Goal: Complete application form: Complete application form

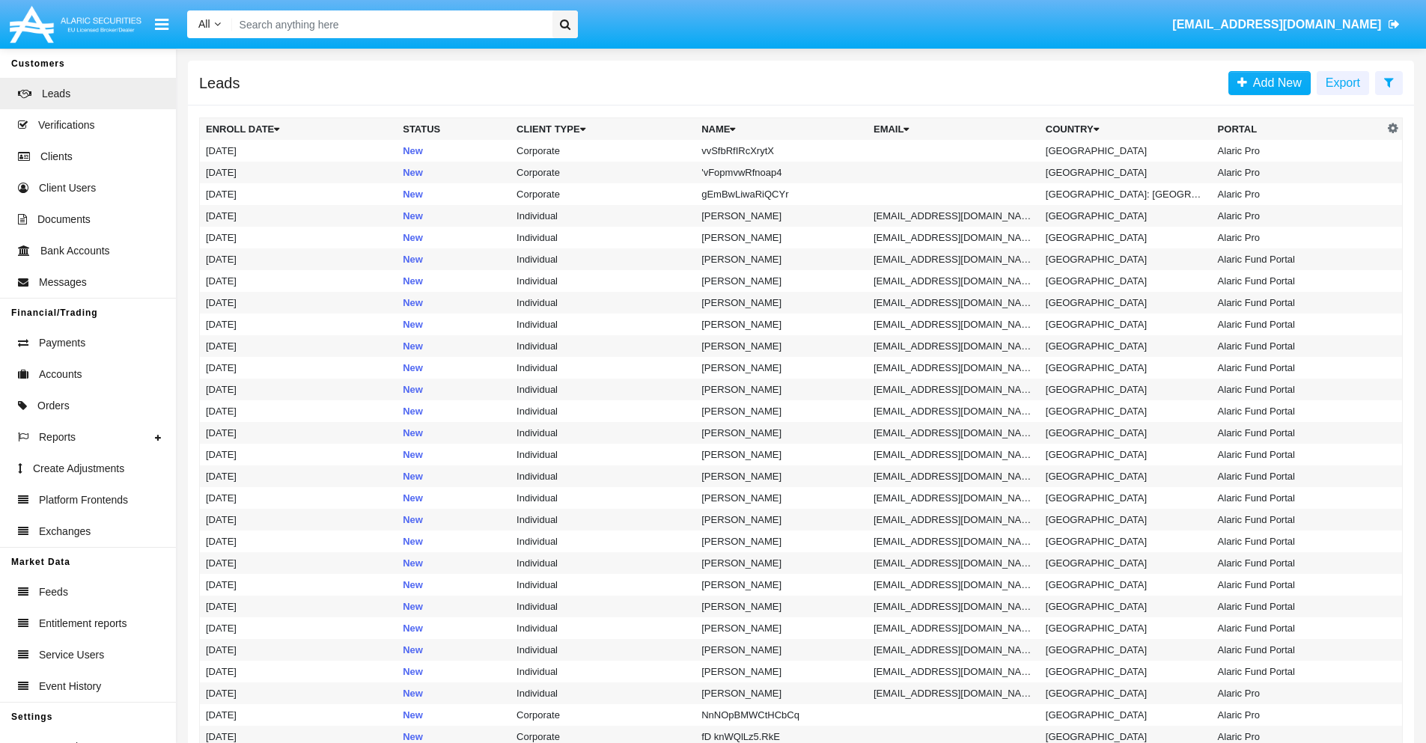
click at [1389, 82] on icon at bounding box center [1389, 82] width 10 height 12
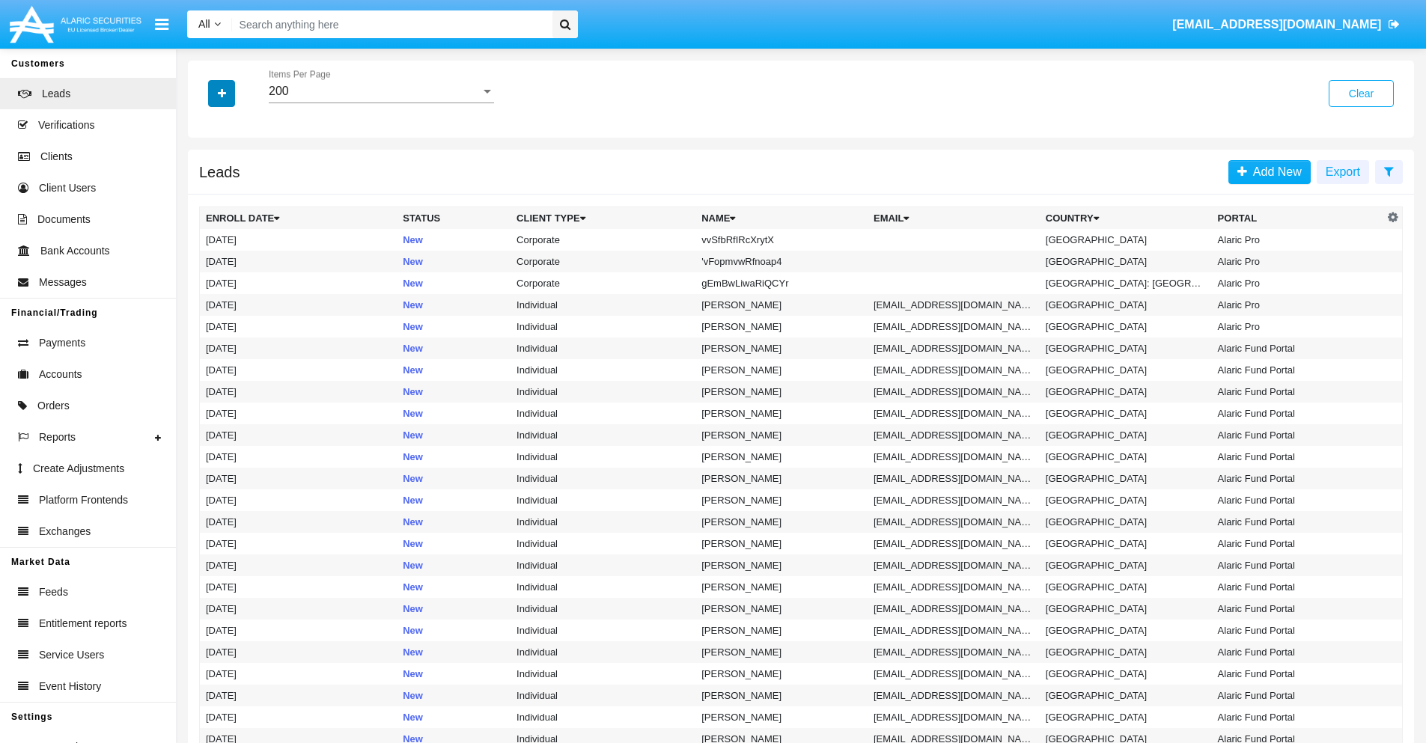
click at [222, 93] on icon "button" at bounding box center [222, 93] width 8 height 10
click at [234, 168] on span "Name" at bounding box center [234, 168] width 32 height 18
click at [206, 174] on input "Name" at bounding box center [205, 174] width 1 height 1
checkbox input "true"
click at [222, 93] on icon "button" at bounding box center [222, 93] width 8 height 10
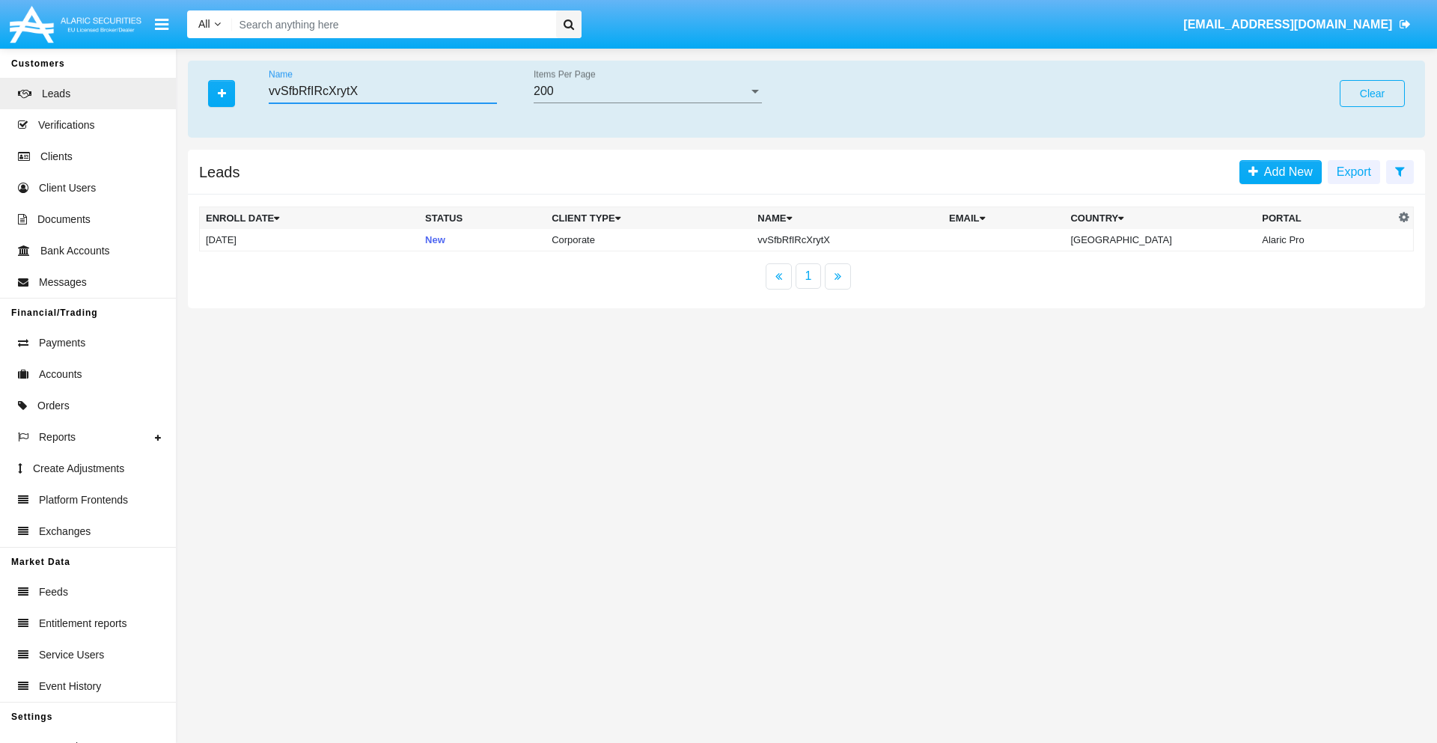
type input "vvSfbRfIRcXrytX"
click at [860, 240] on td "vvSfbRfIRcXrytX" at bounding box center [848, 240] width 192 height 22
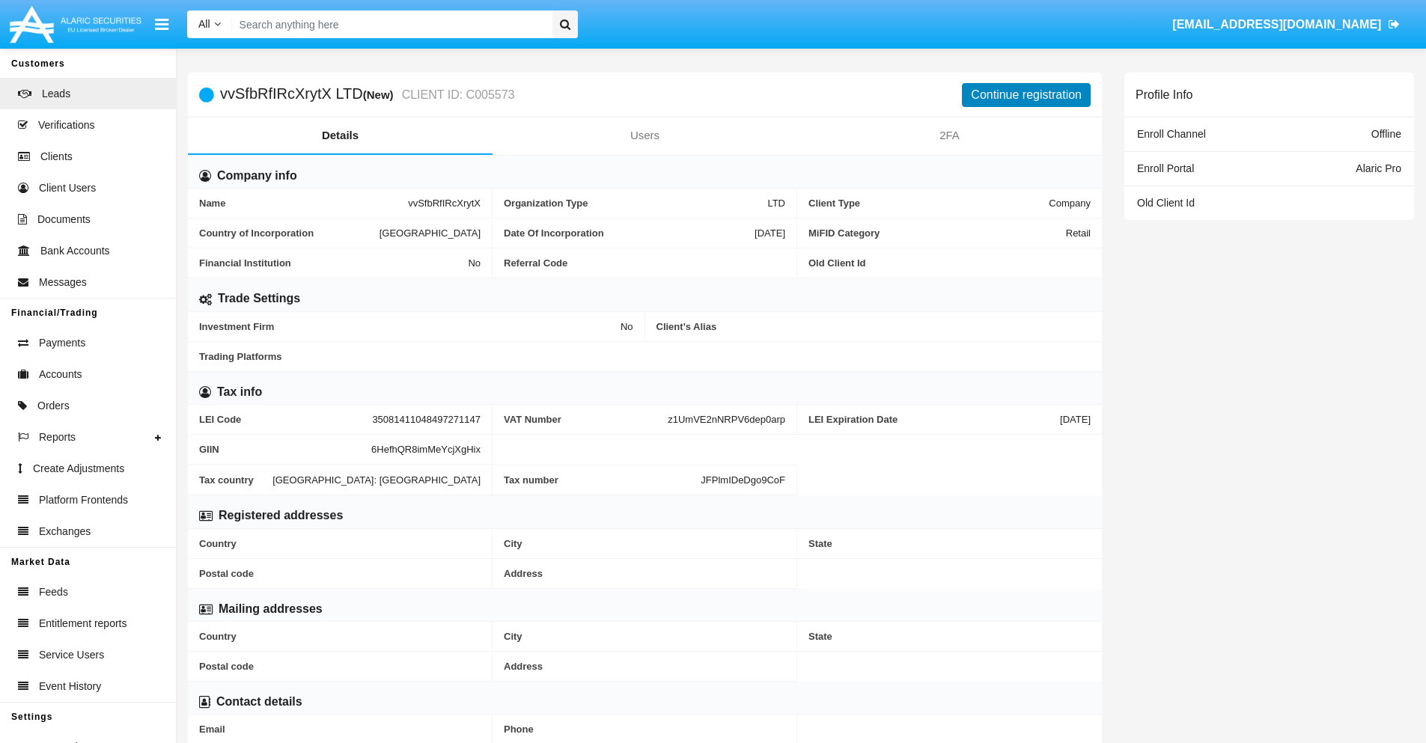
click at [1026, 94] on button "Continue registration" at bounding box center [1026, 95] width 129 height 24
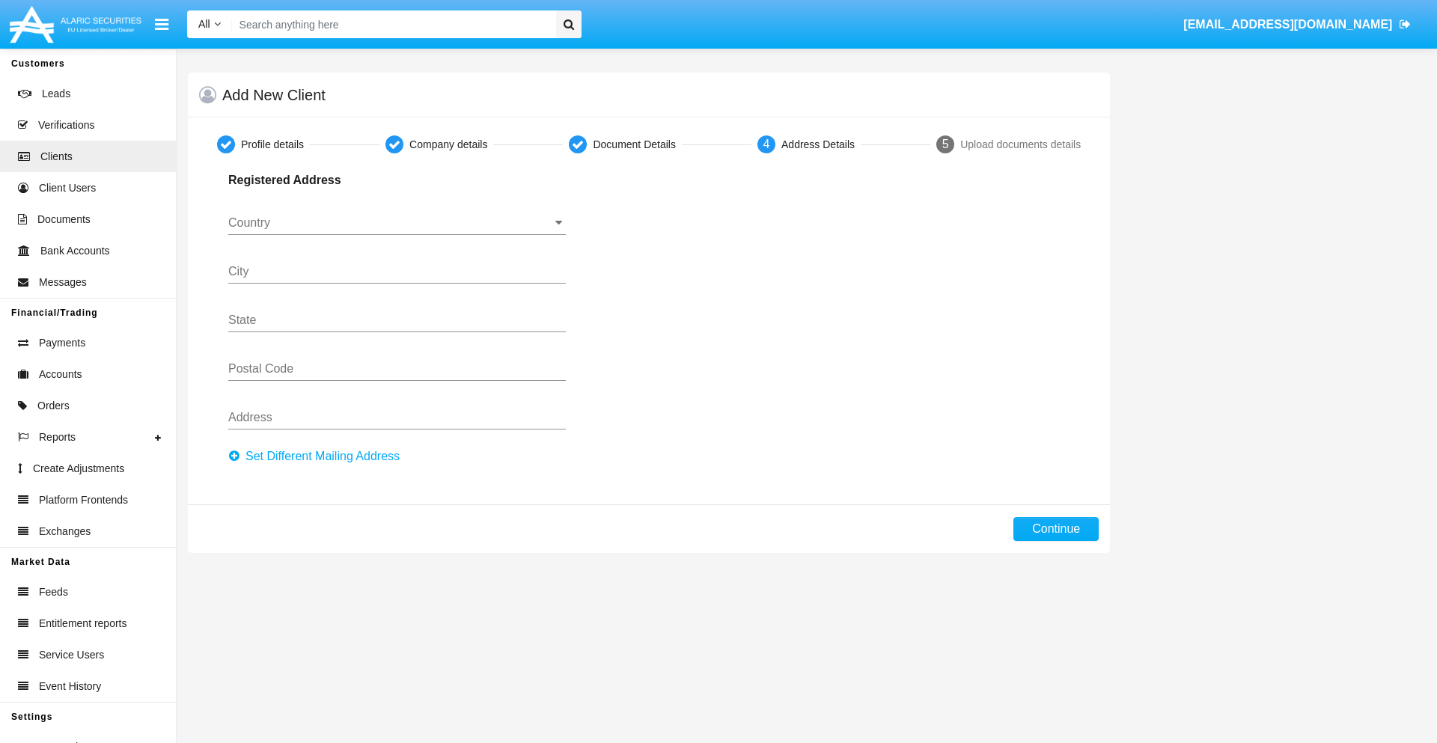
click at [318, 457] on button "Set Different Mailing Address" at bounding box center [318, 457] width 180 height 24
click at [1056, 529] on button "Continue" at bounding box center [1056, 529] width 85 height 24
click at [318, 457] on button "Set Different Mailing Address" at bounding box center [318, 457] width 180 height 24
type input "!"#$%&'()*+,-./:;<=>?@[\]^_`{|}~"
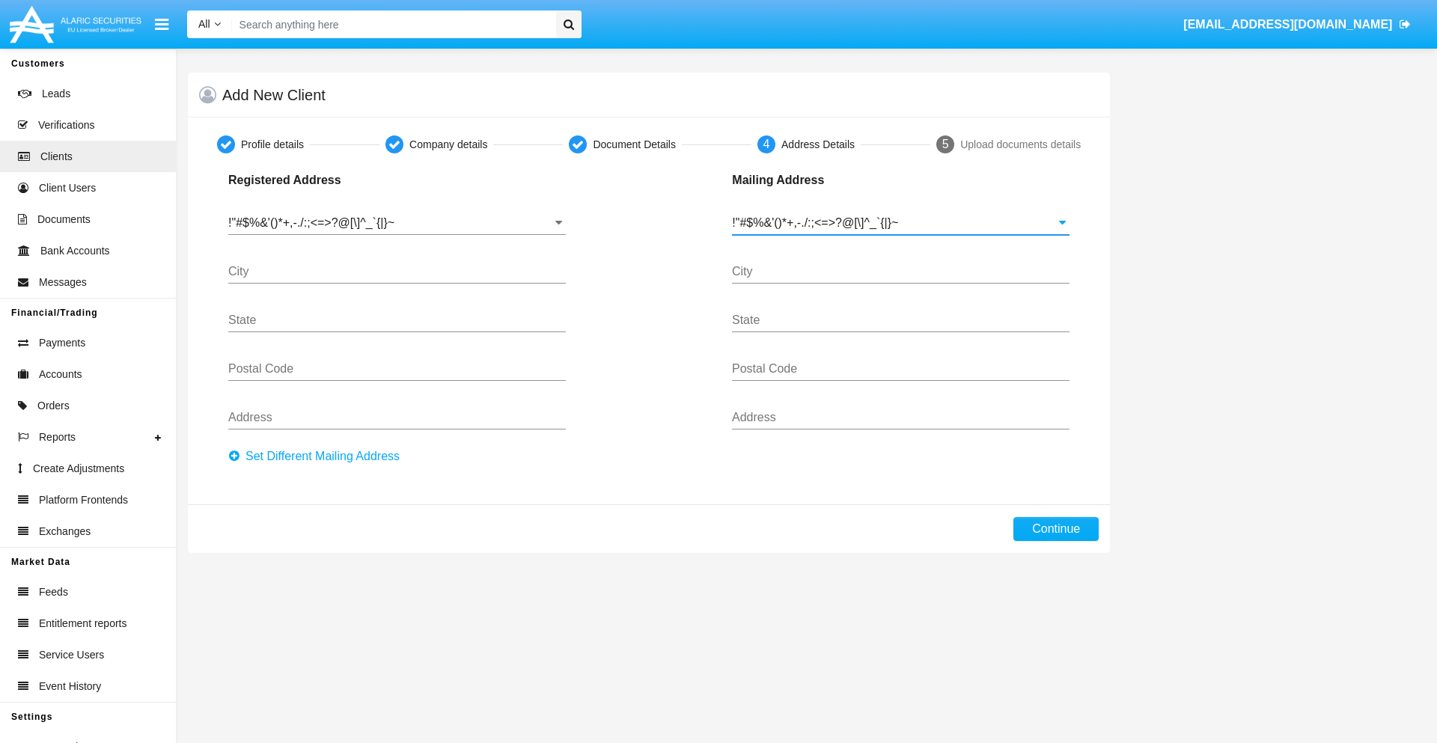
type input "!"#$%&'()*+,-./:;<=>?@[\]^_`{|}~"
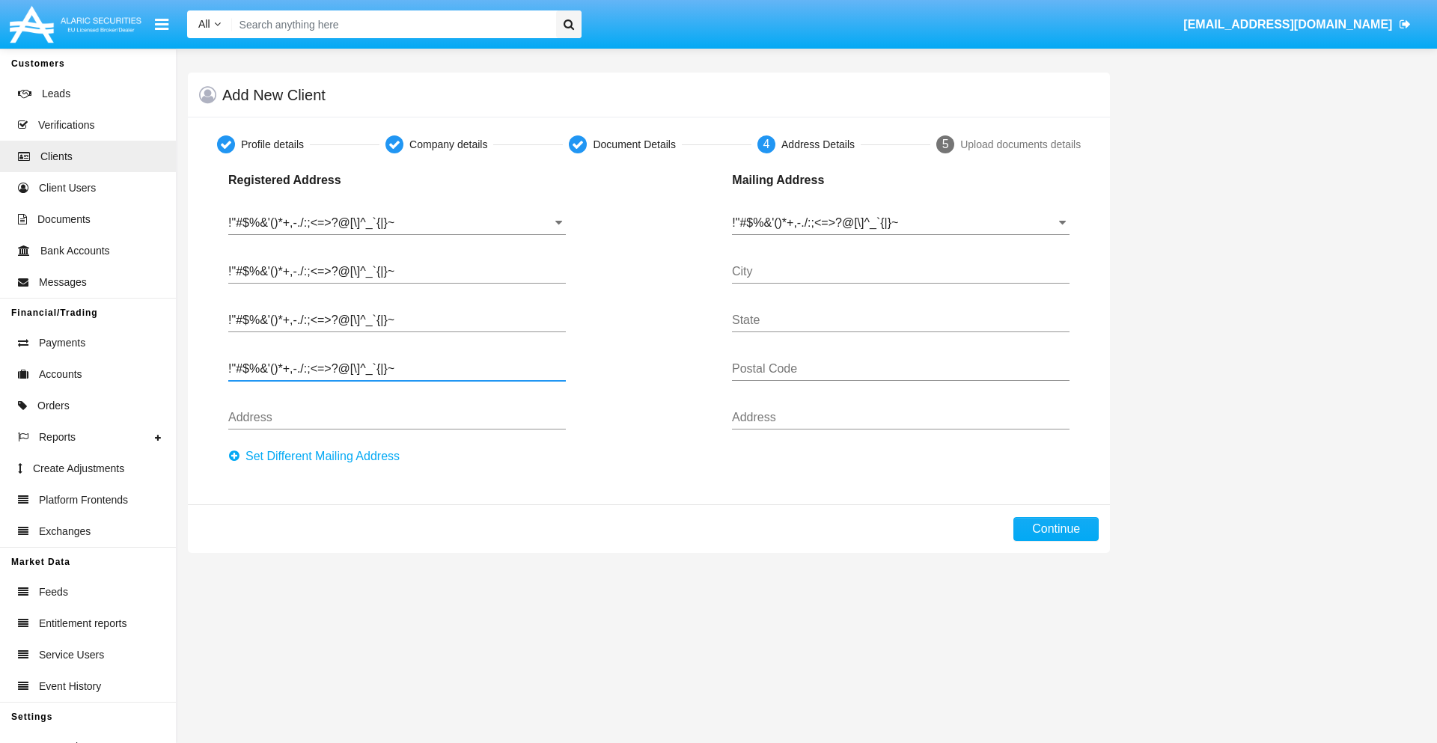
type input "!"#$%&'()*+,-./:;<=>?@[\]^_`{|}~"
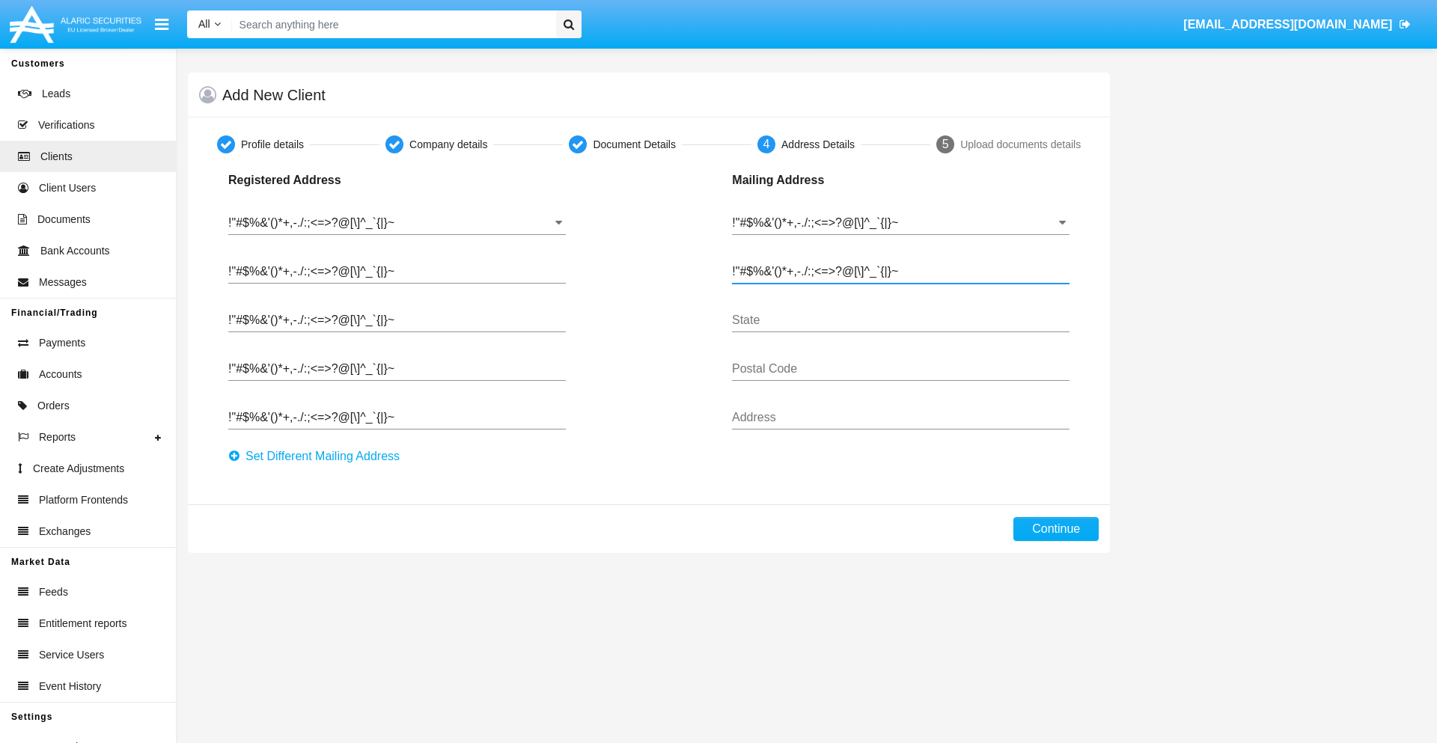
type input "!"#$%&'()*+,-./:;<=>?@[\]^_`{|}~"
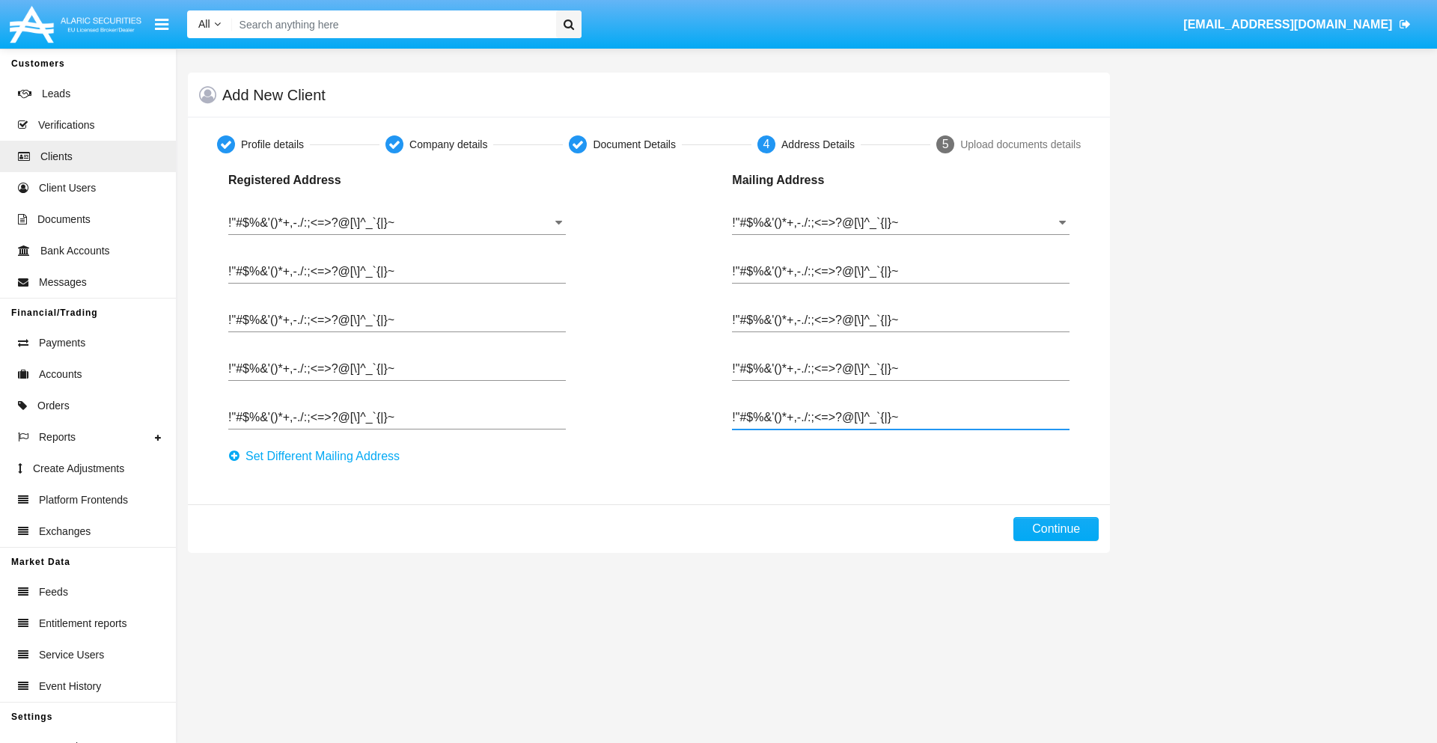
type input "!"#$%&'()*+,-./:;<=>?@[\]^_`{|}~"
click at [1056, 529] on button "Continue" at bounding box center [1056, 529] width 85 height 24
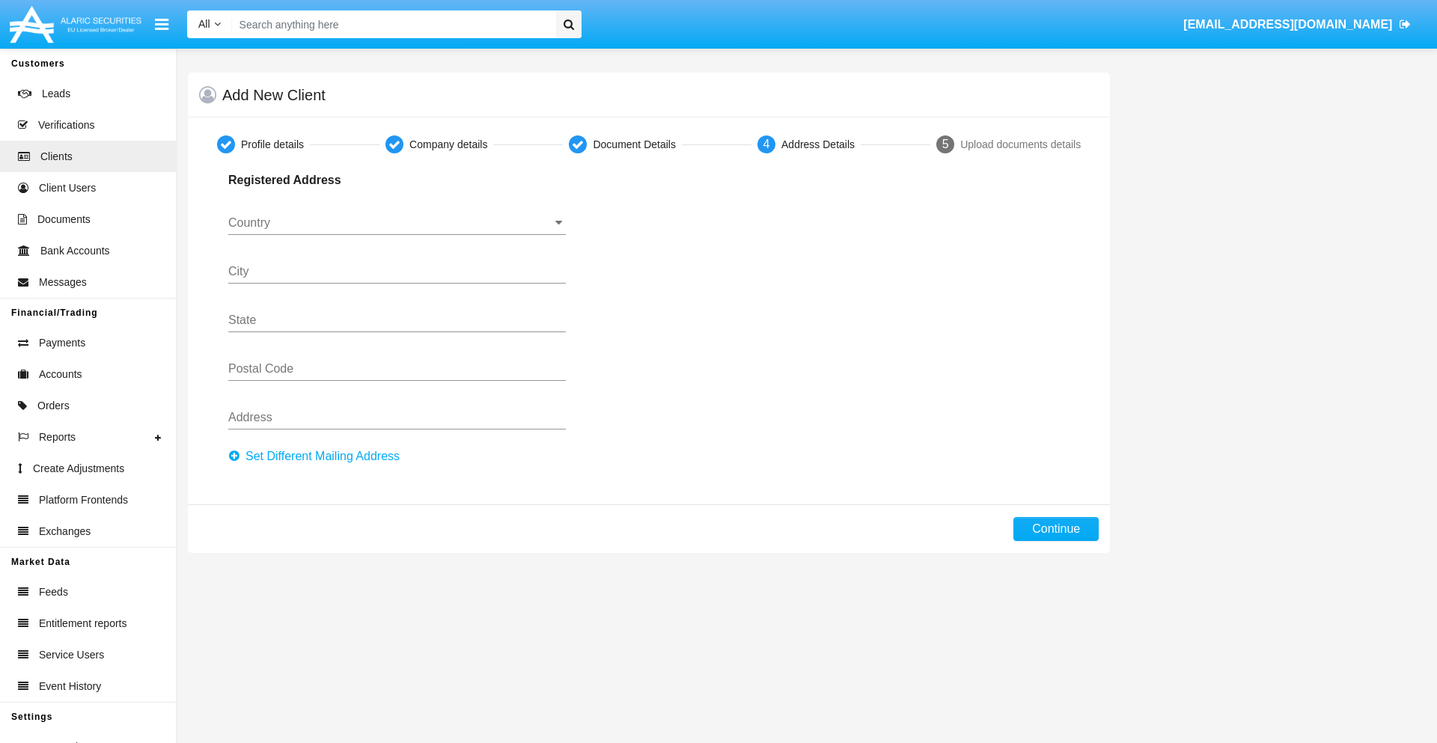
click at [318, 457] on button "Set Different Mailing Address" at bounding box center [318, 457] width 180 height 24
type input "0123456789"
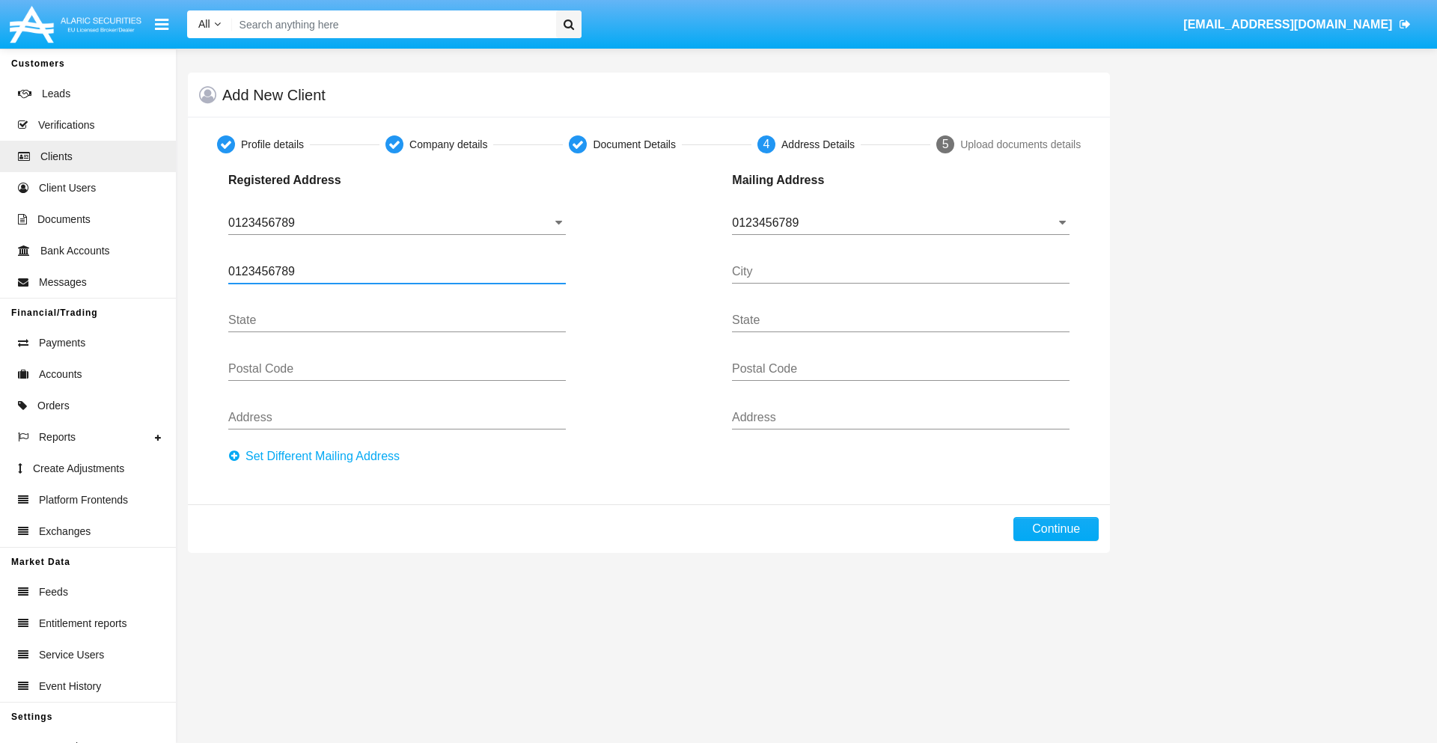
type input "0123456789"
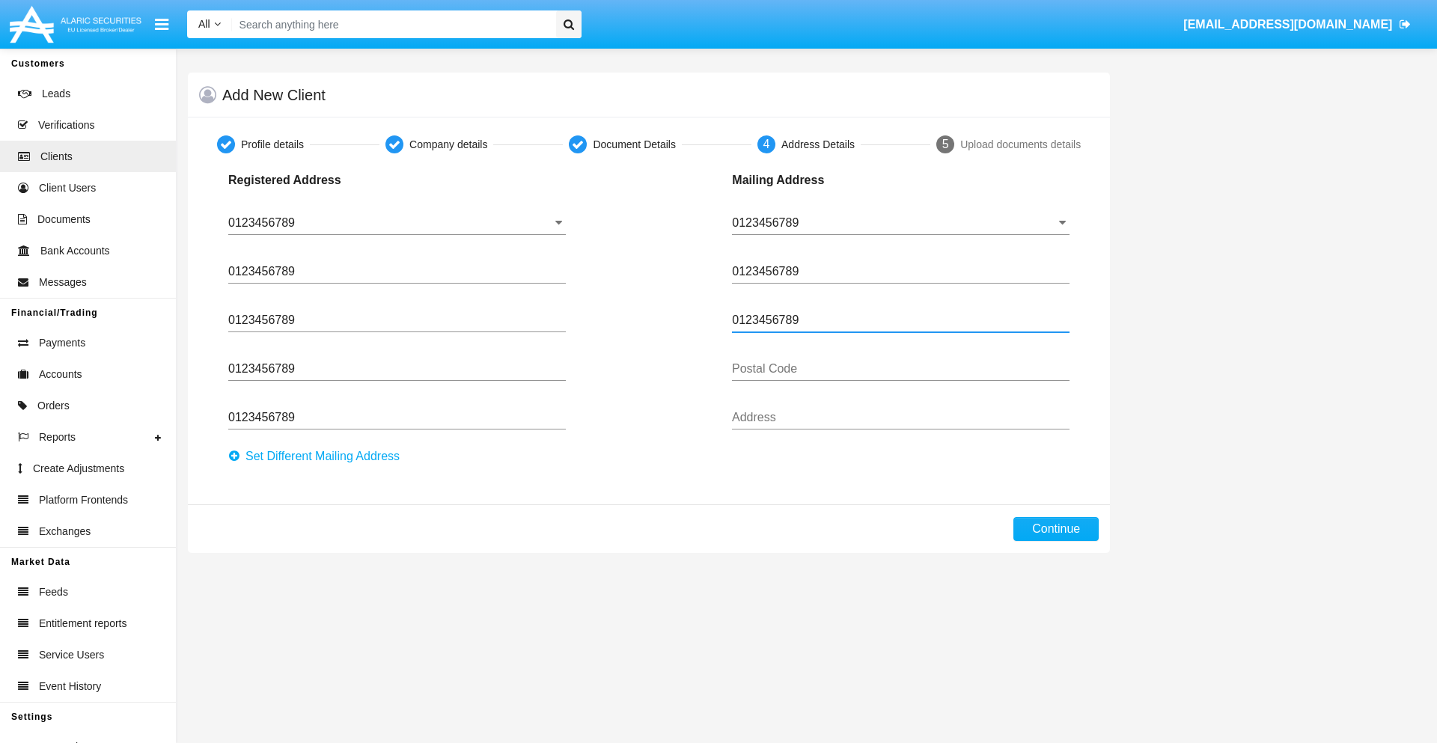
type input "0123456789"
click at [1056, 529] on button "Continue" at bounding box center [1056, 529] width 85 height 24
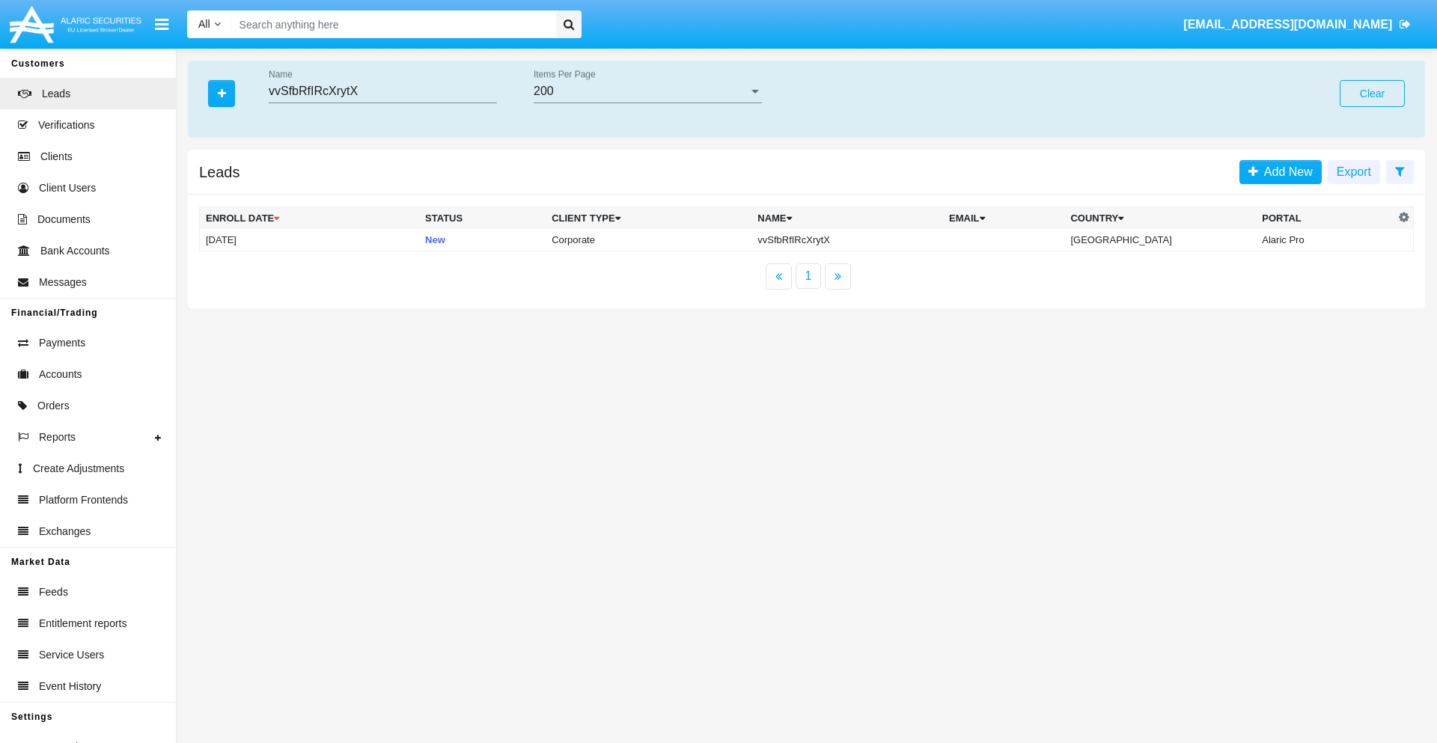
click at [1372, 94] on button "Clear" at bounding box center [1372, 93] width 65 height 27
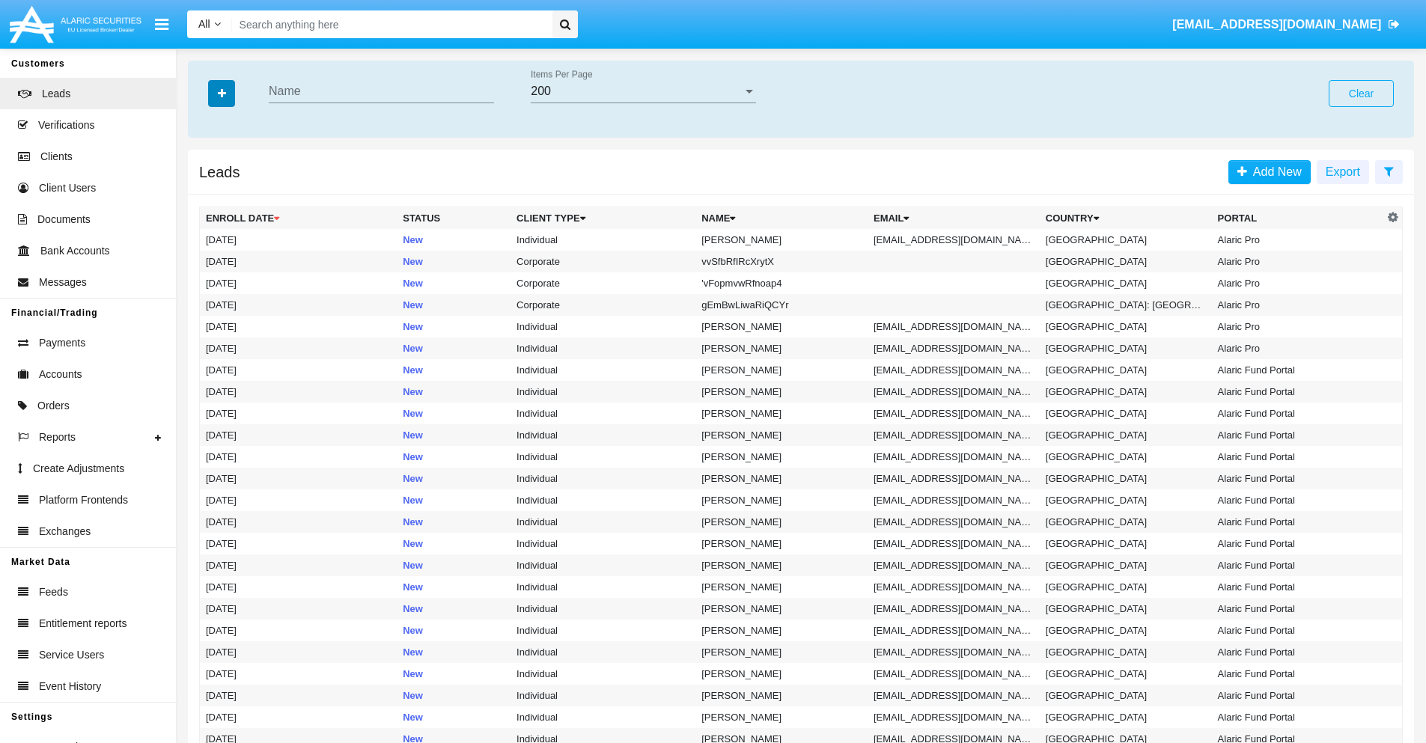
click at [222, 93] on icon "button" at bounding box center [222, 93] width 8 height 10
click at [233, 189] on span "Email" at bounding box center [233, 189] width 30 height 18
click at [206, 195] on input "Email" at bounding box center [205, 195] width 1 height 1
checkbox input "true"
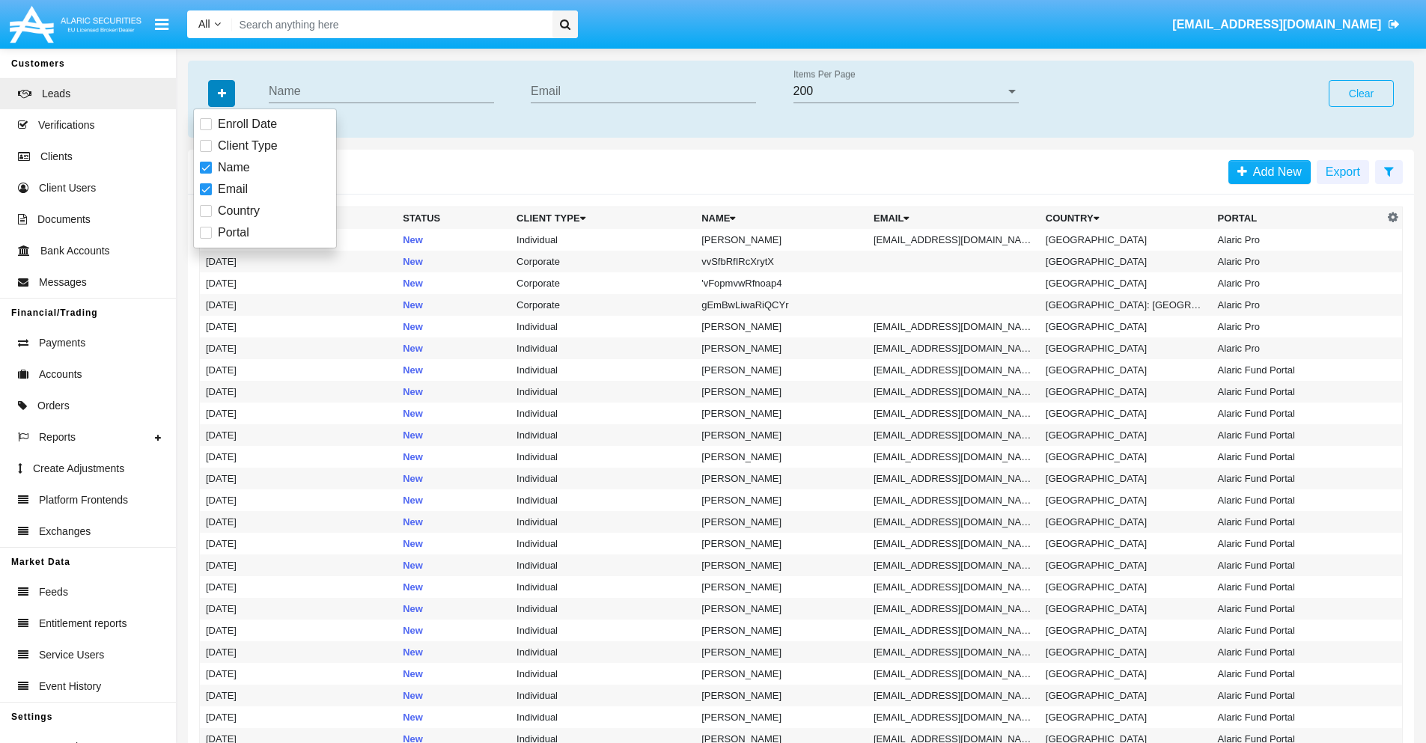
click at [222, 93] on icon "button" at bounding box center [222, 93] width 8 height 10
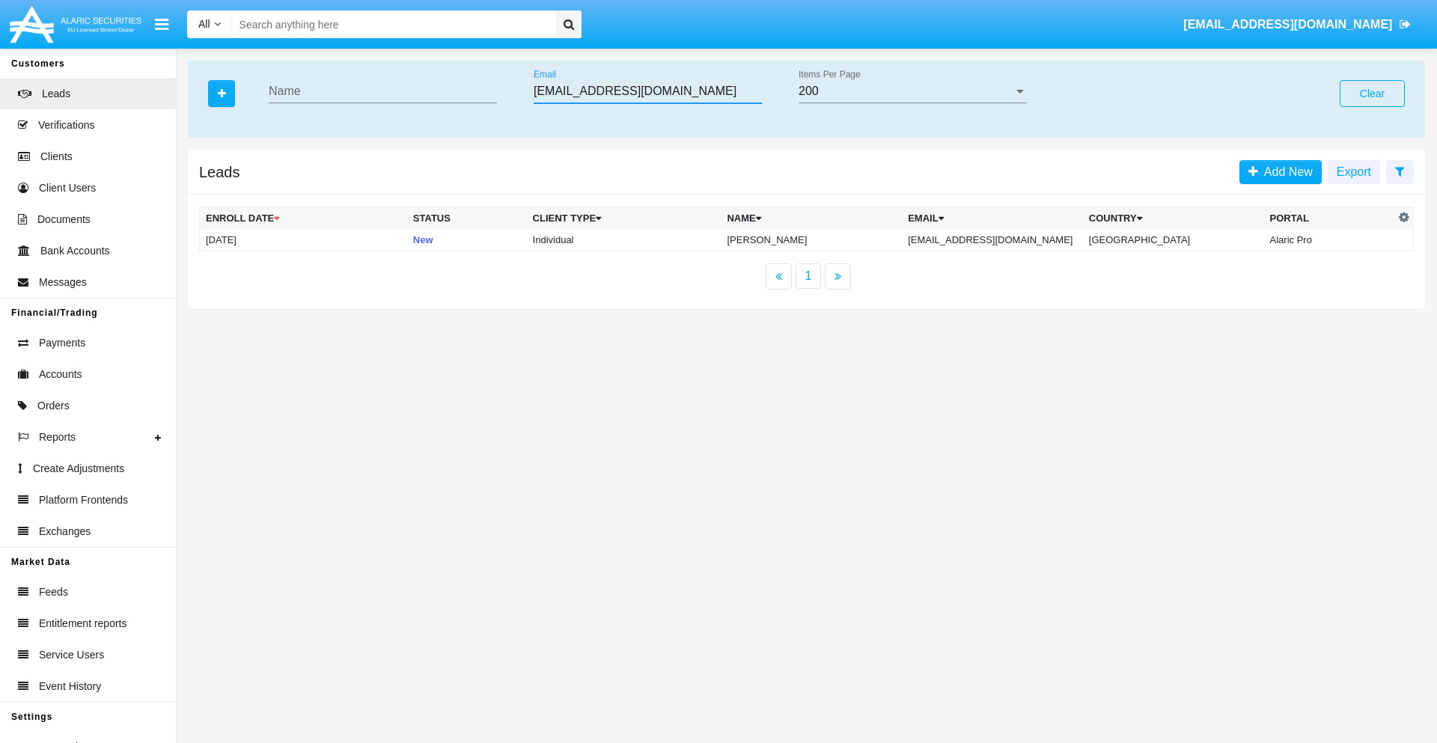
type input "385-eo@hb2uwok.ph"
click at [1008, 240] on td "385-eo@hb2uwok.ph" at bounding box center [992, 240] width 181 height 22
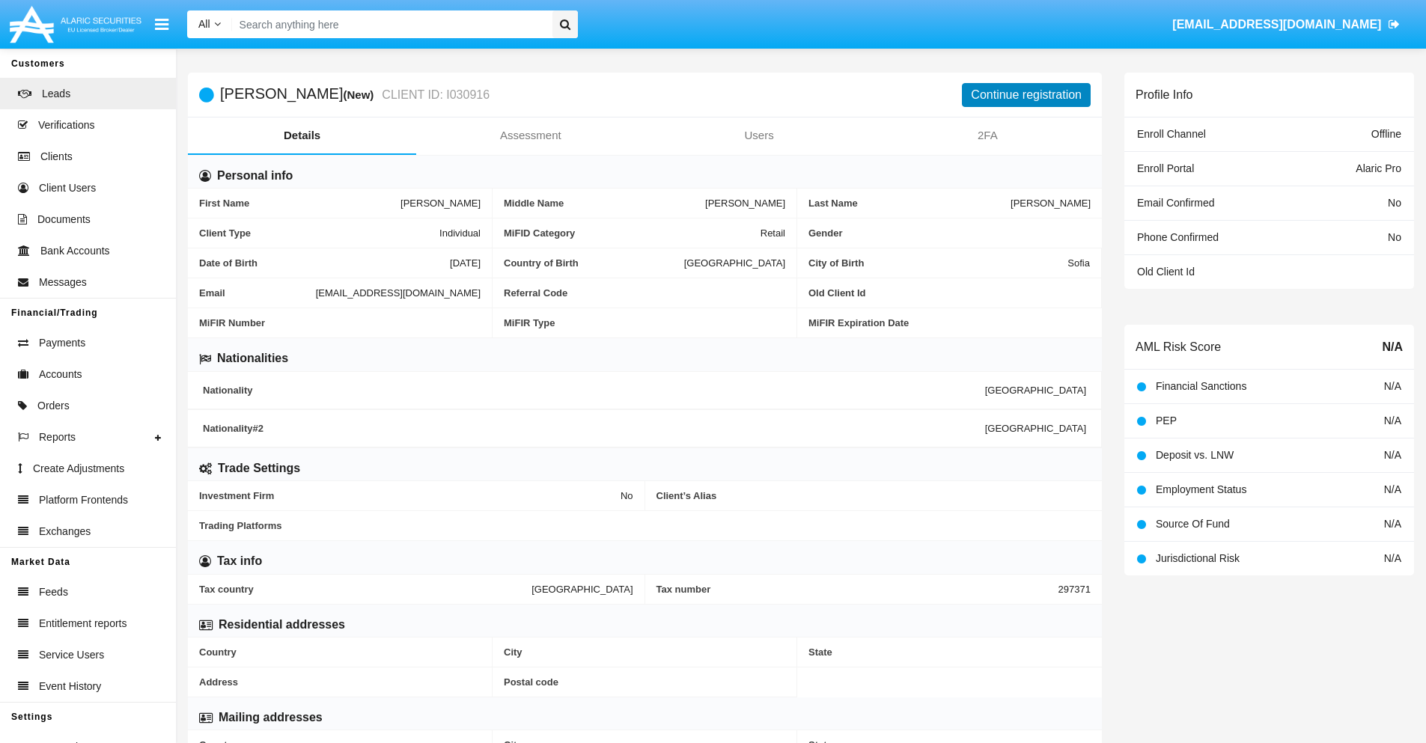
click at [1026, 94] on button "Continue registration" at bounding box center [1026, 95] width 129 height 24
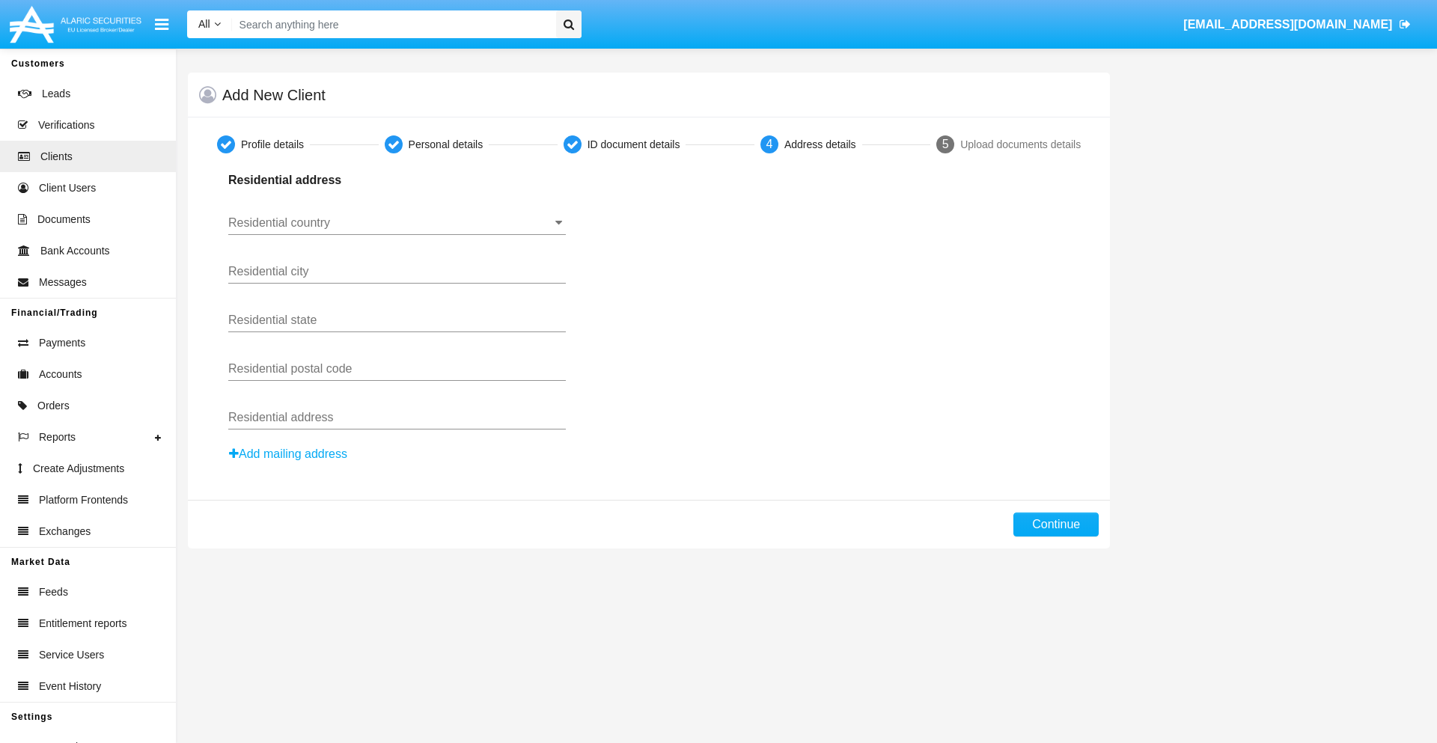
click at [289, 454] on button "Add mailing address" at bounding box center [288, 454] width 120 height 19
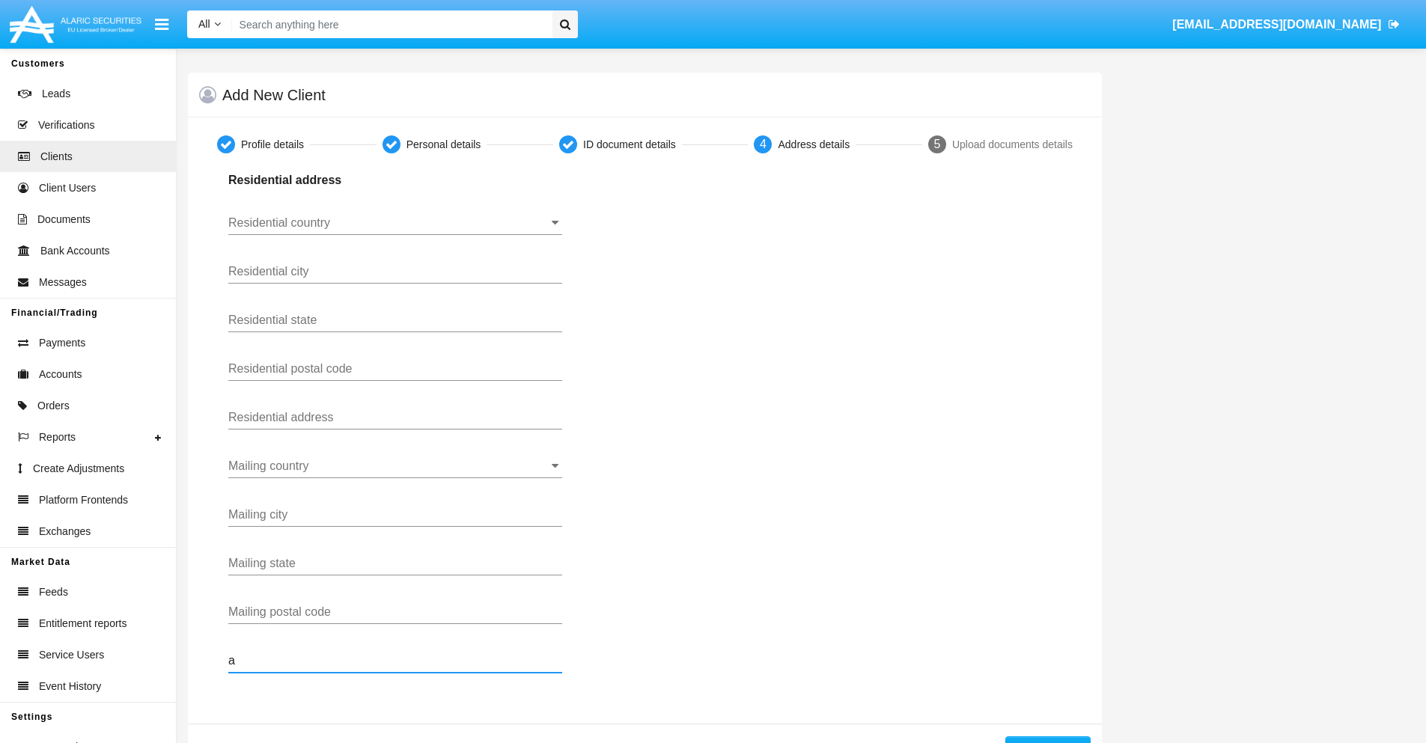
type input "a"
click at [1047, 740] on button "Continue" at bounding box center [1047, 749] width 85 height 24
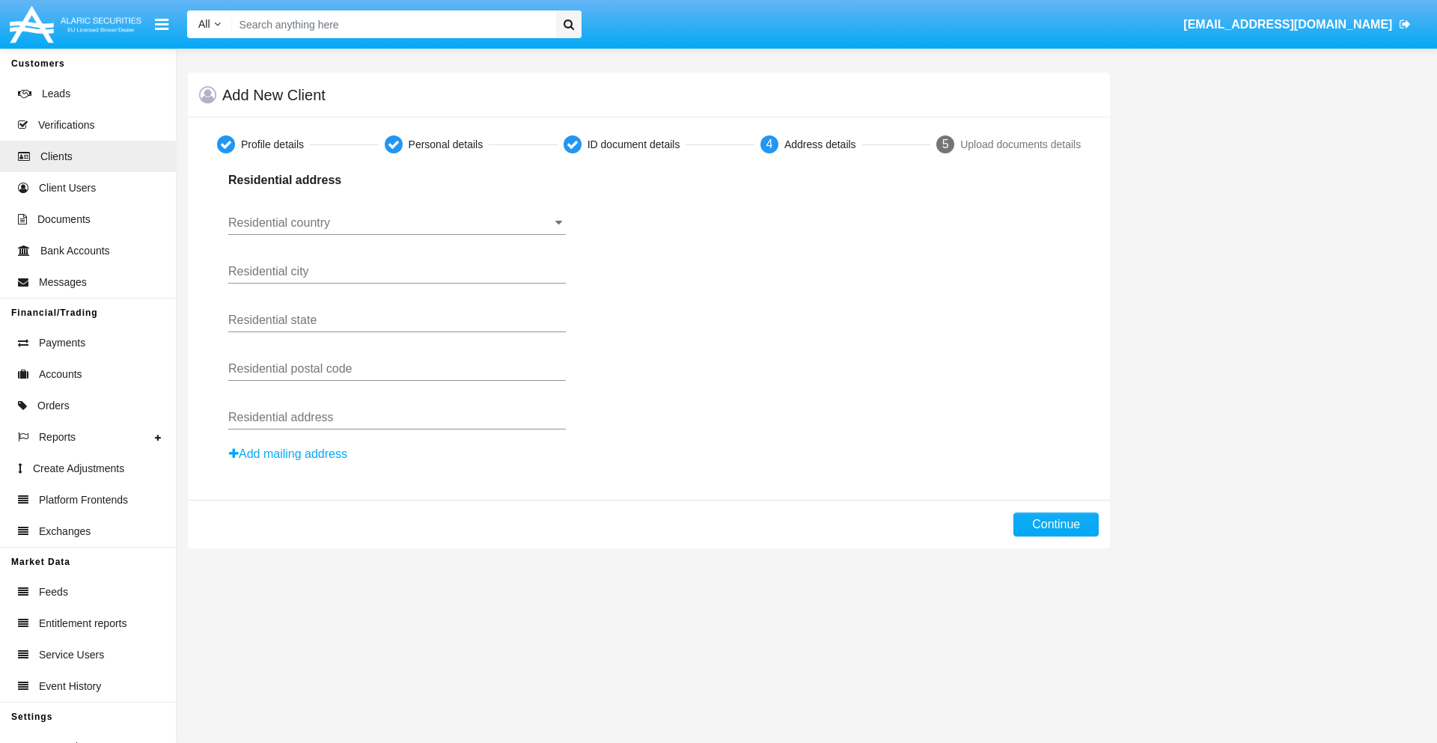
click at [289, 454] on button "Add mailing address" at bounding box center [288, 454] width 120 height 19
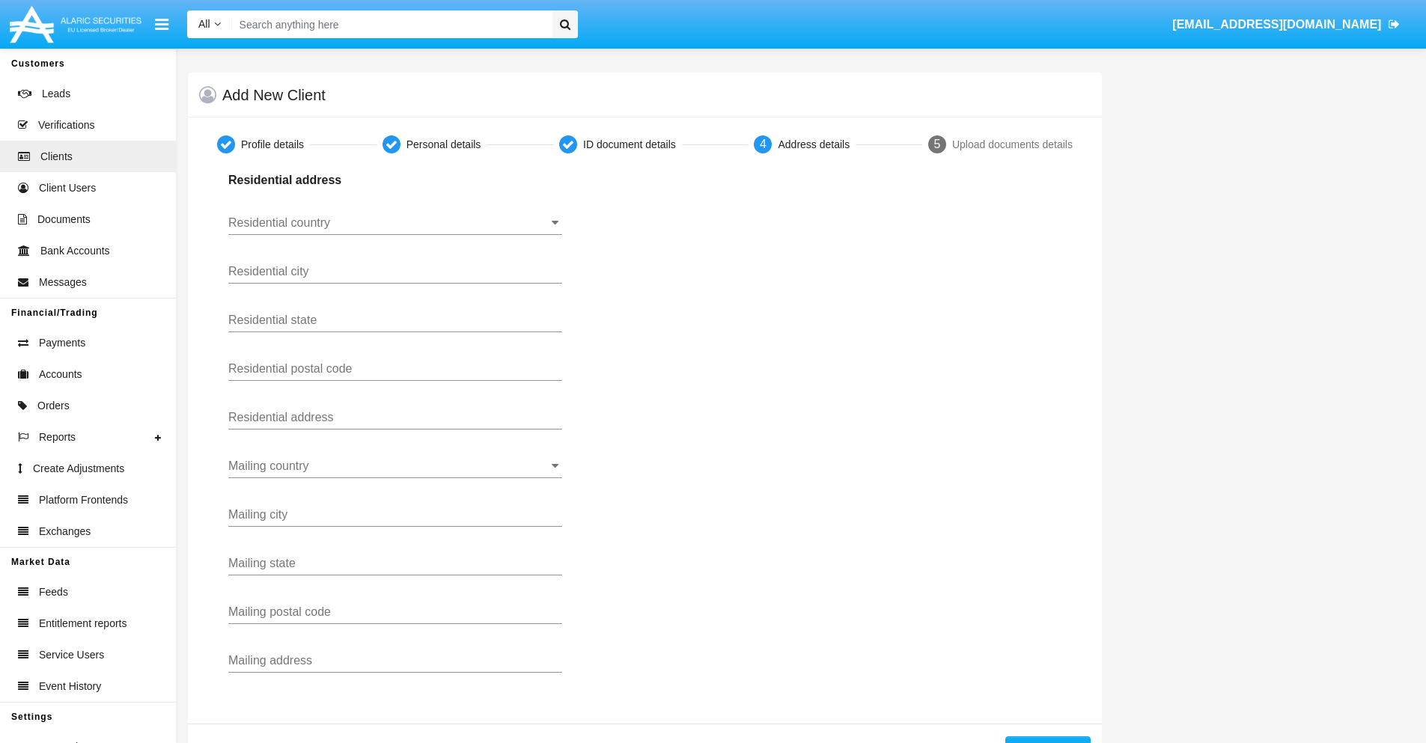
scroll to position [53, 0]
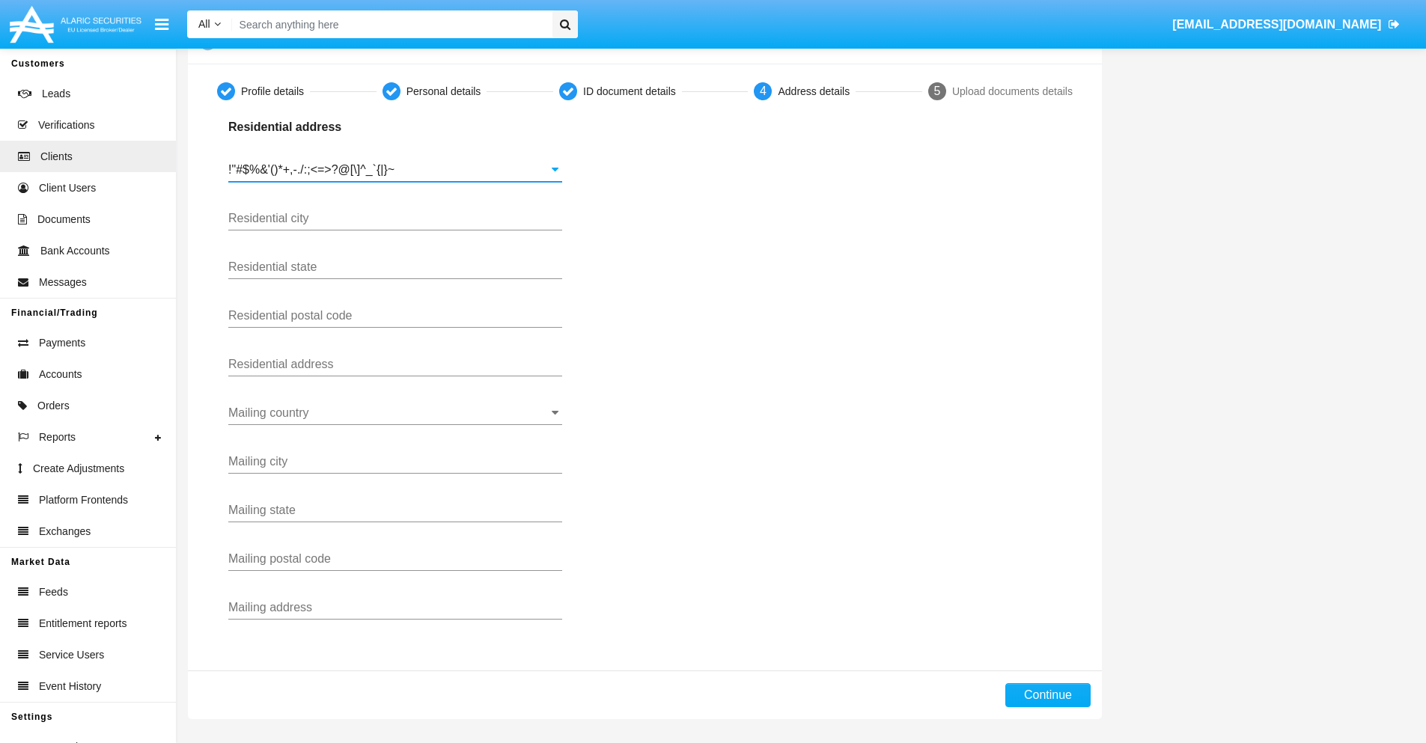
type input "!"#$%&'()*+,-./:;<=>?@[\]^_`{|}~"
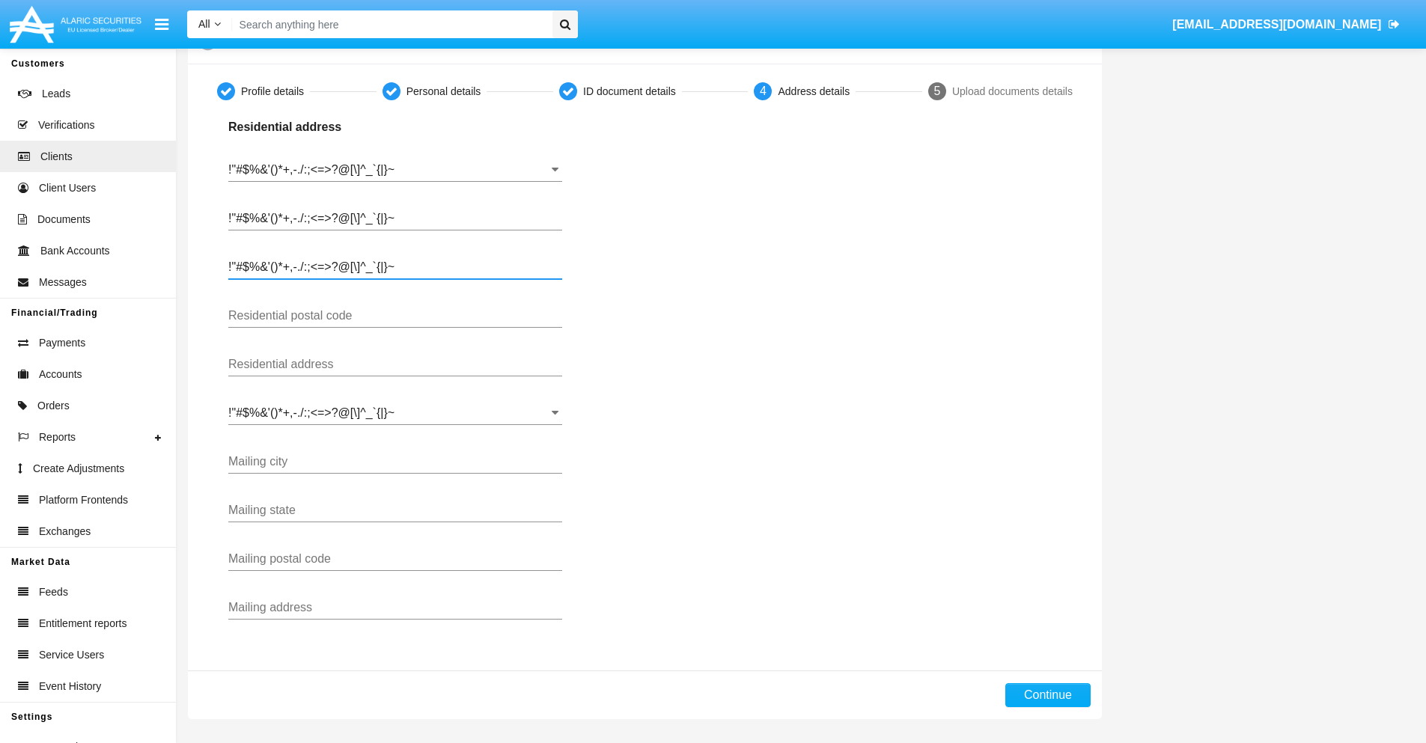
type input "!"#$%&'()*+,-./:;<=>?@[\]^_`{|}~"
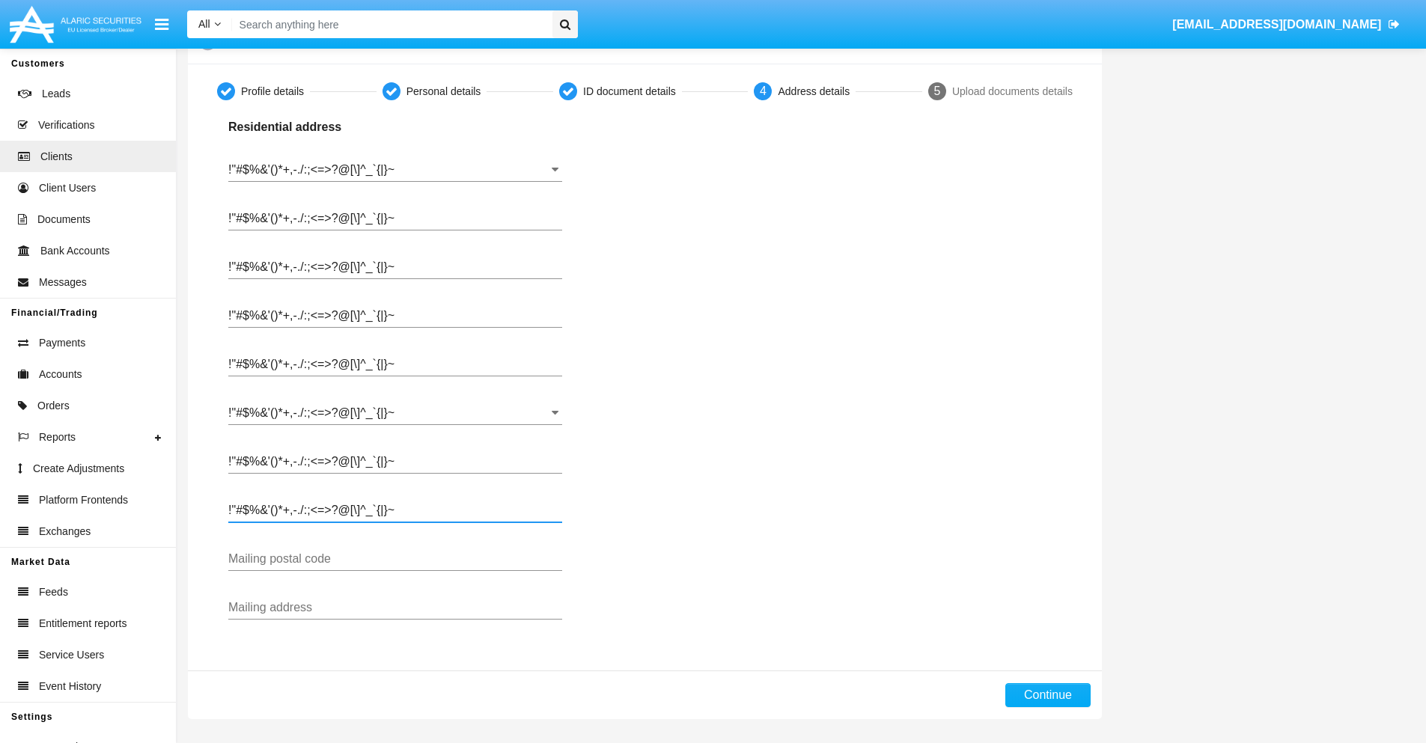
type input "!"#$%&'()*+,-./:;<=>?@[\]^_`{|}~"
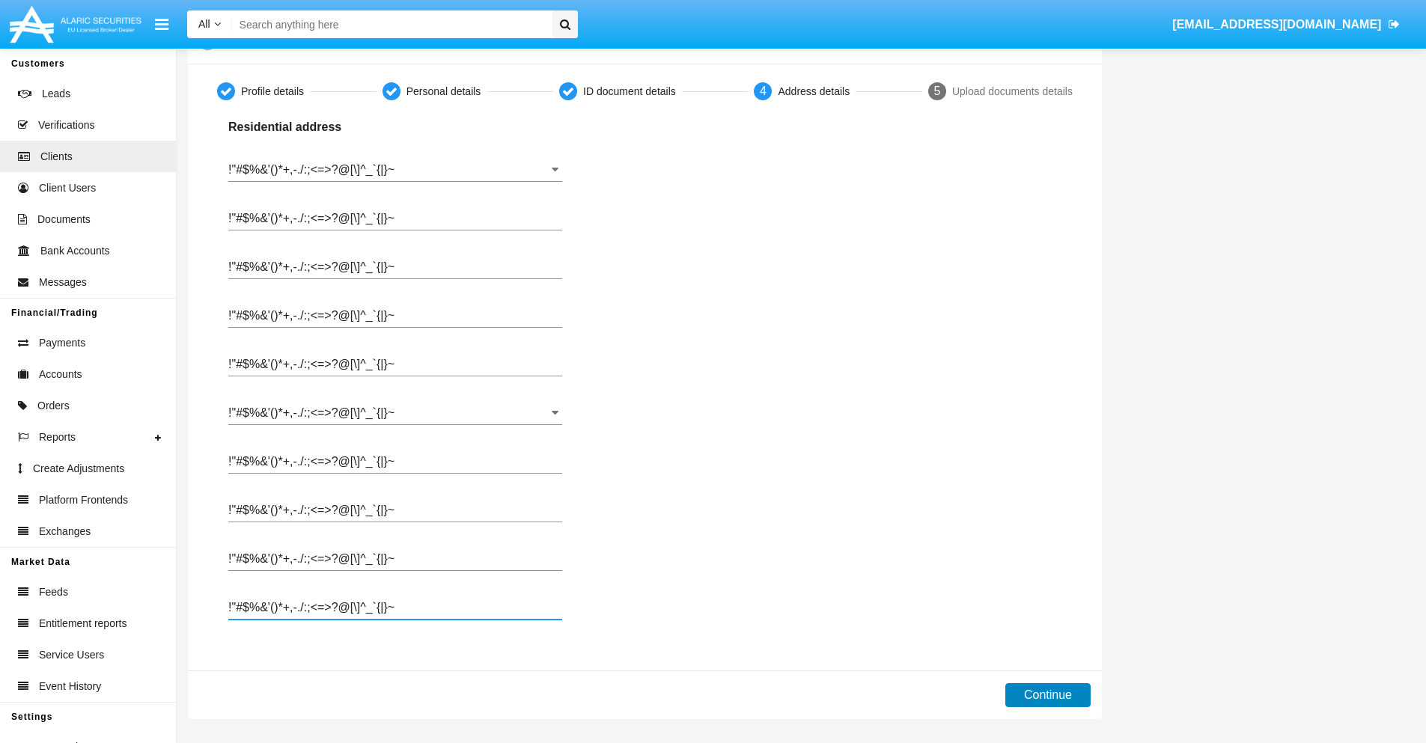
click at [1047, 696] on button "Continue" at bounding box center [1047, 696] width 85 height 24
